Goal: Information Seeking & Learning: Find specific page/section

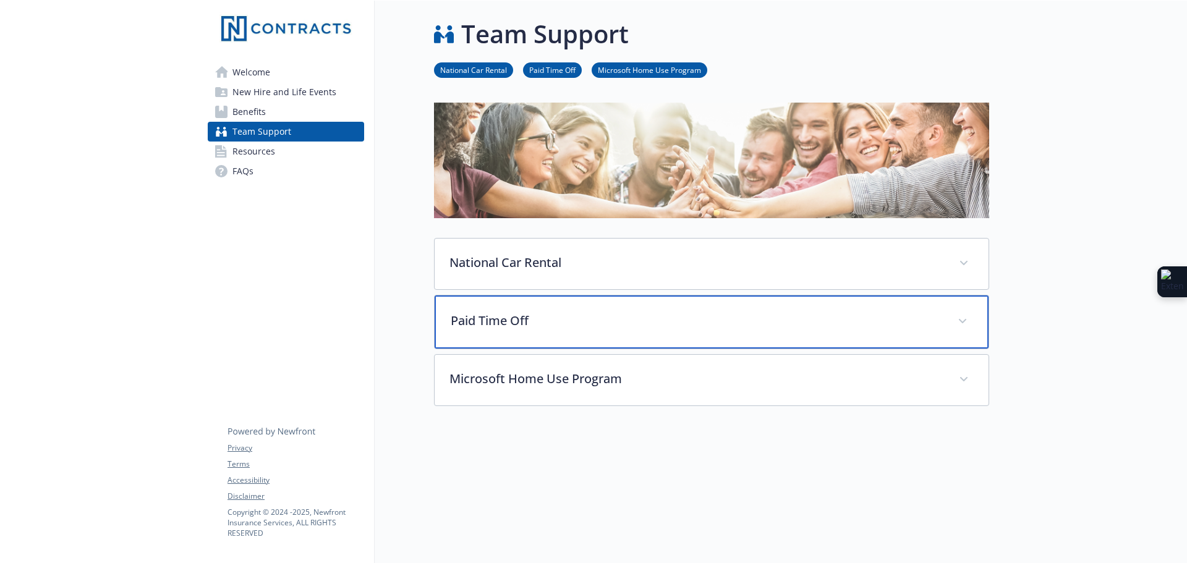
click at [541, 313] on p "Paid Time Off" at bounding box center [697, 321] width 492 height 19
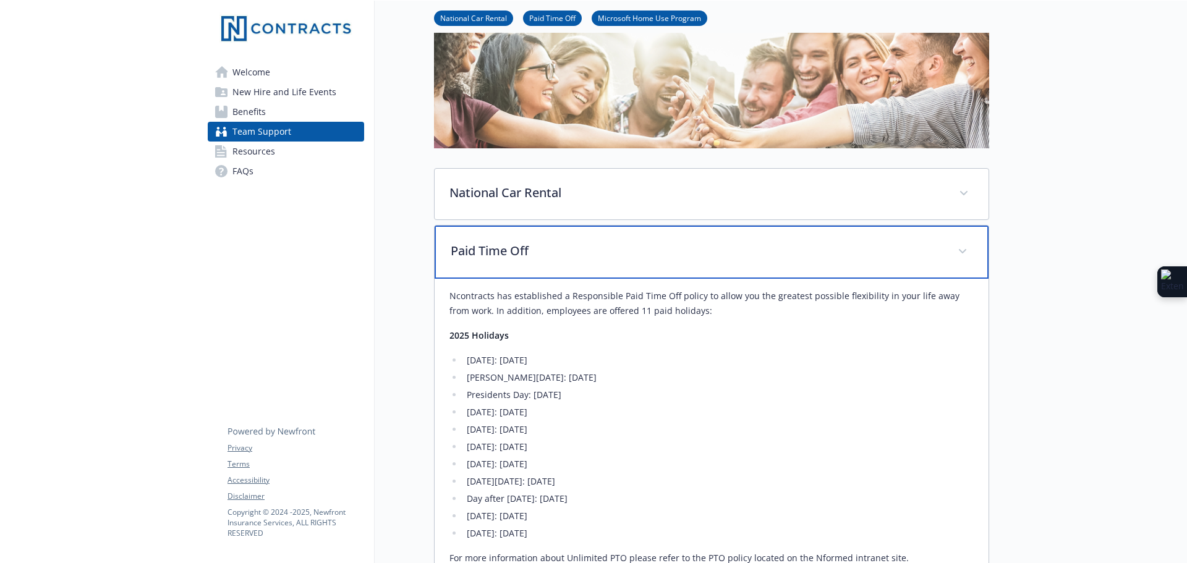
scroll to position [185, 0]
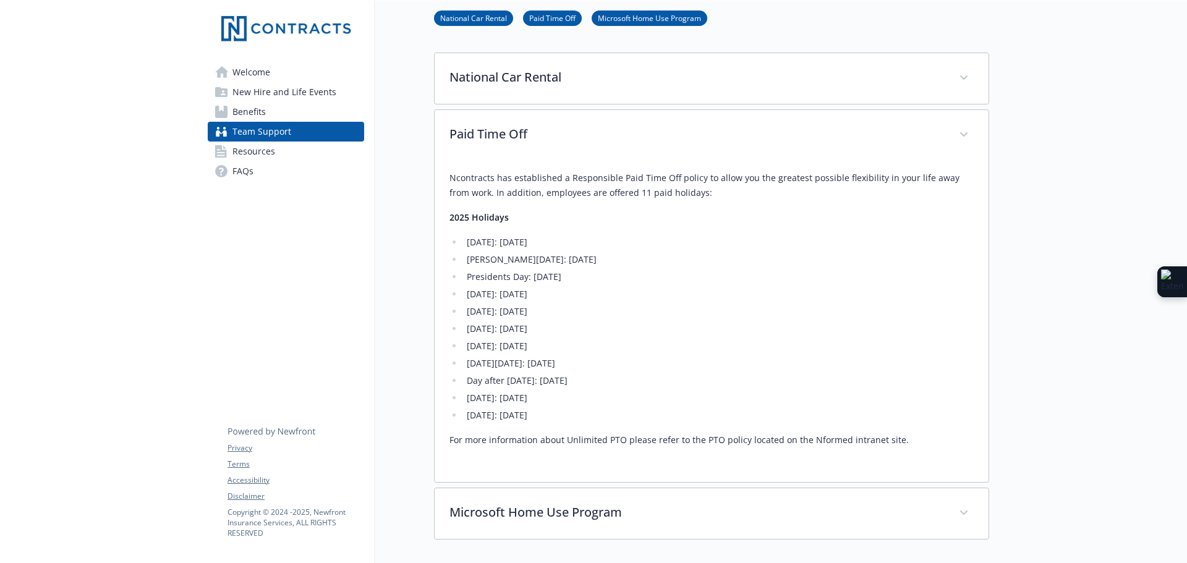
click at [544, 366] on li "[DATE][DATE]: [DATE]" at bounding box center [718, 363] width 511 height 15
click at [533, 375] on li "Day after [DATE]: [DATE]" at bounding box center [718, 380] width 511 height 15
drag, startPoint x: 574, startPoint y: 346, endPoint x: 614, endPoint y: 414, distance: 79.5
click at [614, 414] on ul "[DATE]: [DATE] [PERSON_NAME][DATE]: [DATE] Presidents Day: [DATE] [DATE]: [DATE…" at bounding box center [711, 329] width 524 height 188
click at [614, 414] on li "[DATE]: [DATE]" at bounding box center [718, 415] width 511 height 15
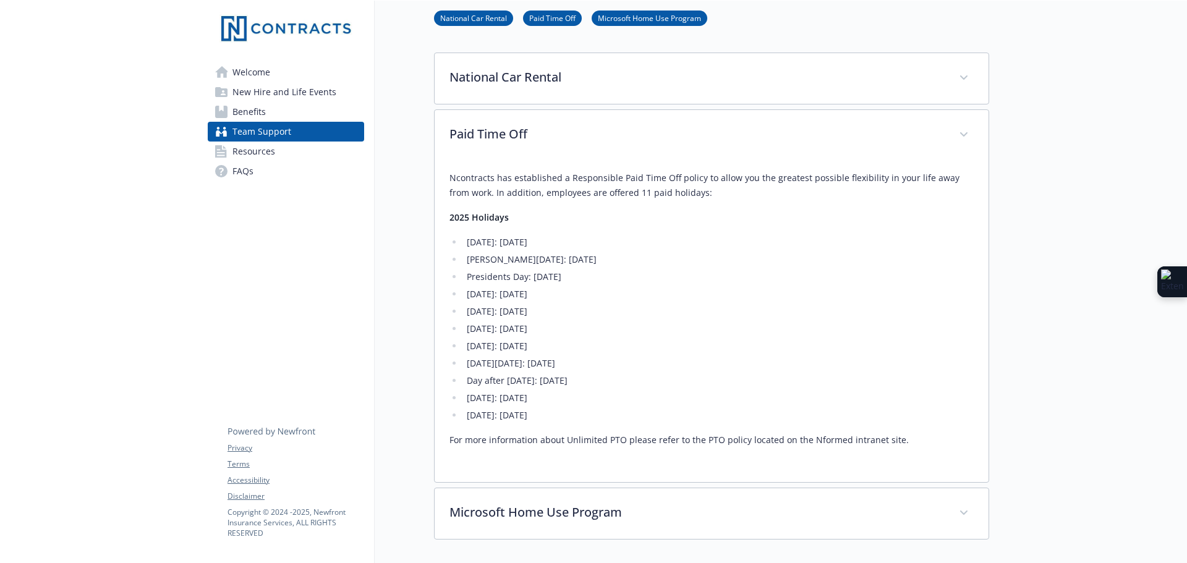
drag, startPoint x: 601, startPoint y: 423, endPoint x: 459, endPoint y: 365, distance: 152.8
click at [459, 365] on ul "[DATE]: [DATE] [PERSON_NAME][DATE]: [DATE] Presidents Day: [DATE] [DATE]: [DATE…" at bounding box center [711, 329] width 524 height 188
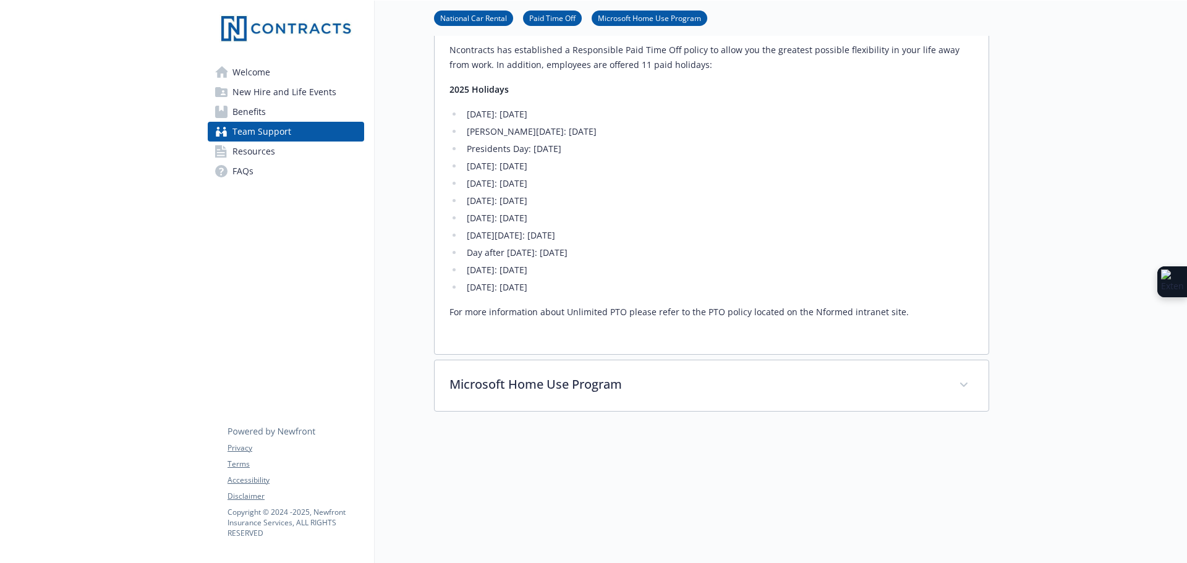
scroll to position [291, 0]
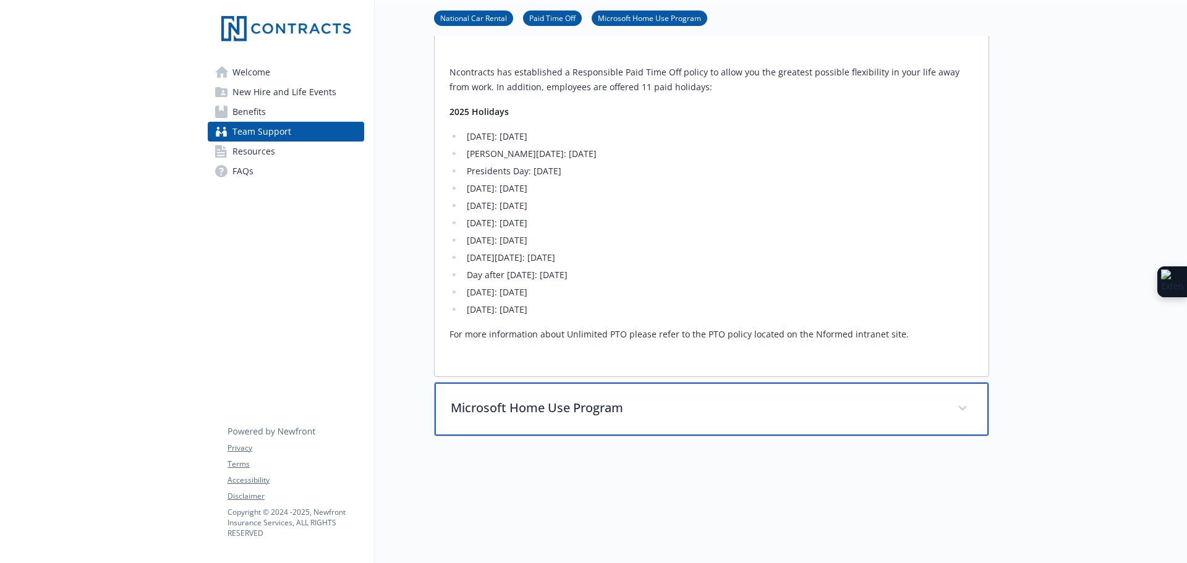
click at [962, 400] on div "Microsoft Home Use Program" at bounding box center [712, 409] width 554 height 53
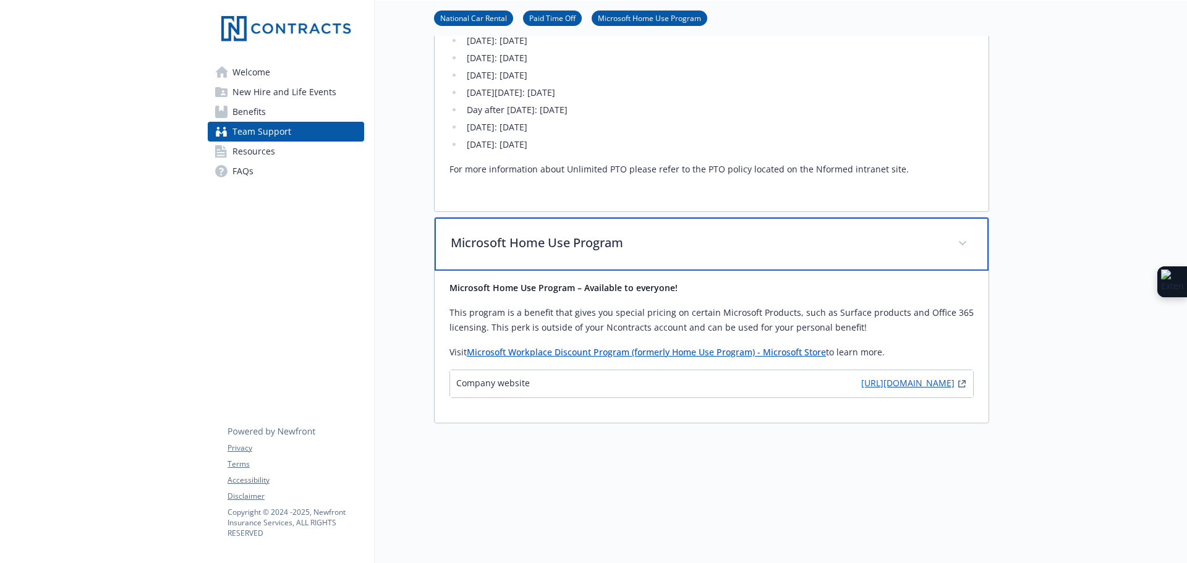
scroll to position [477, 0]
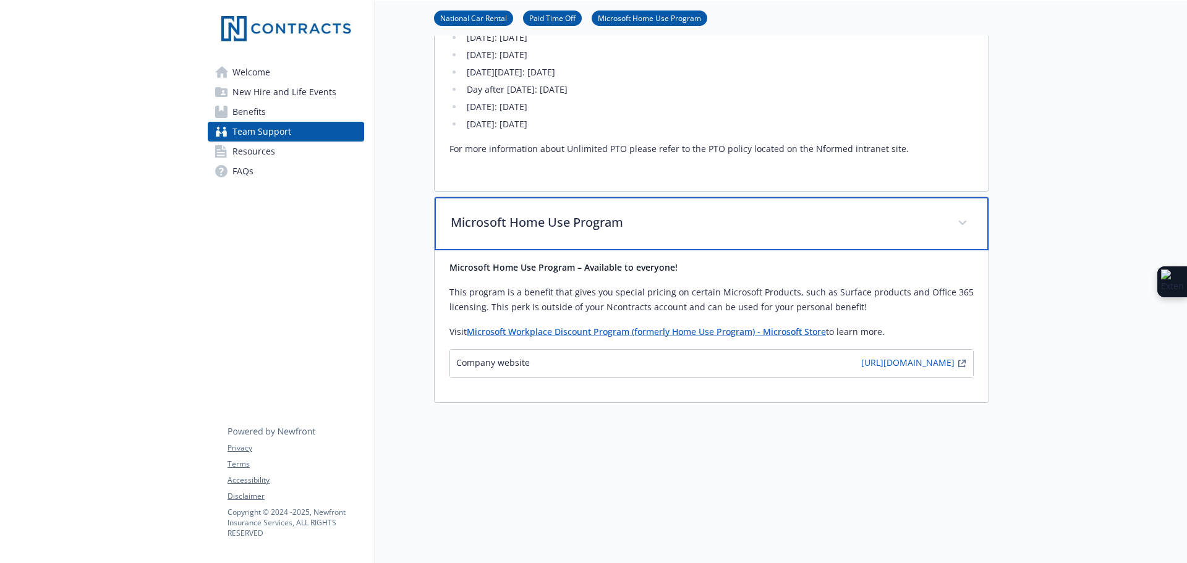
click at [956, 225] on span at bounding box center [963, 223] width 20 height 20
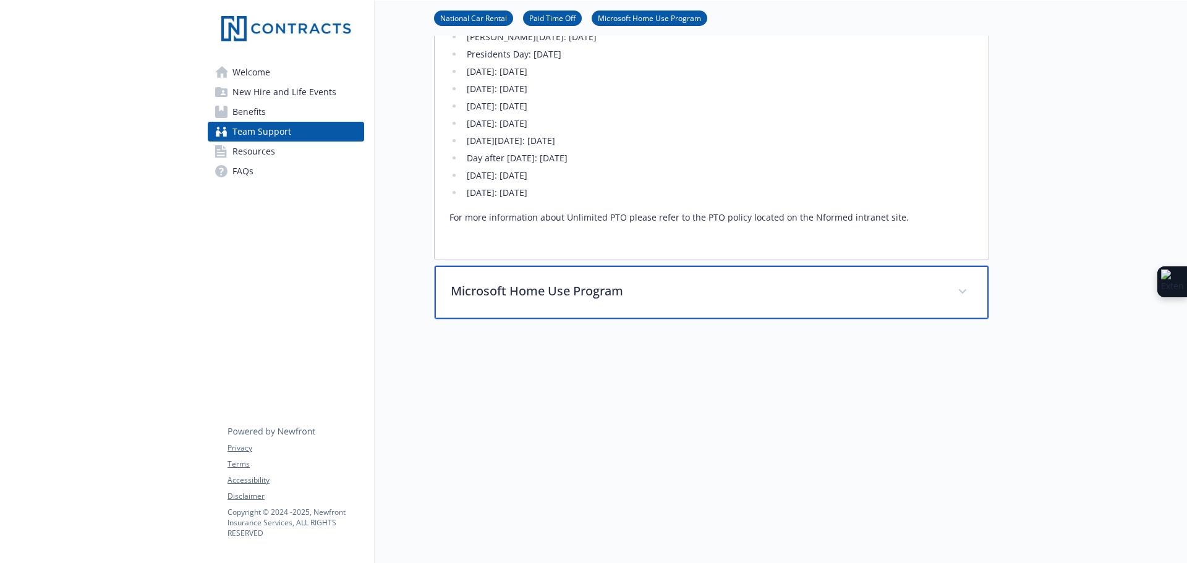
scroll to position [417, 0]
